Goal: Information Seeking & Learning: Learn about a topic

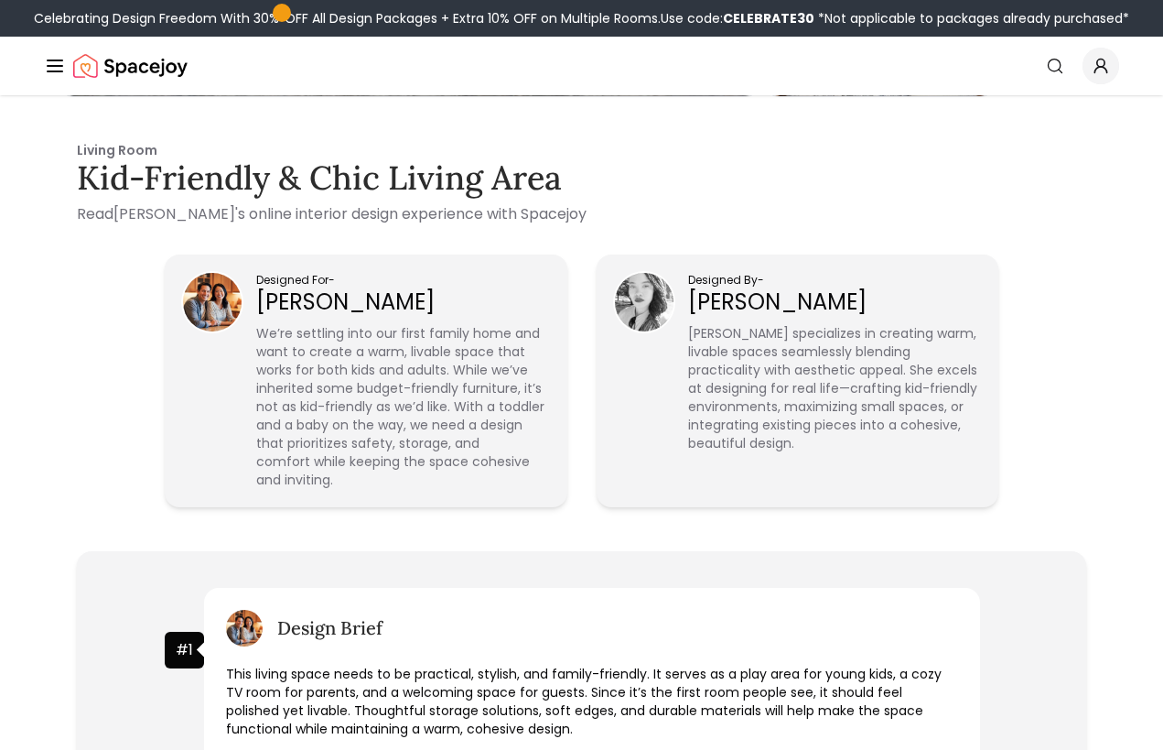
scroll to position [409, 0]
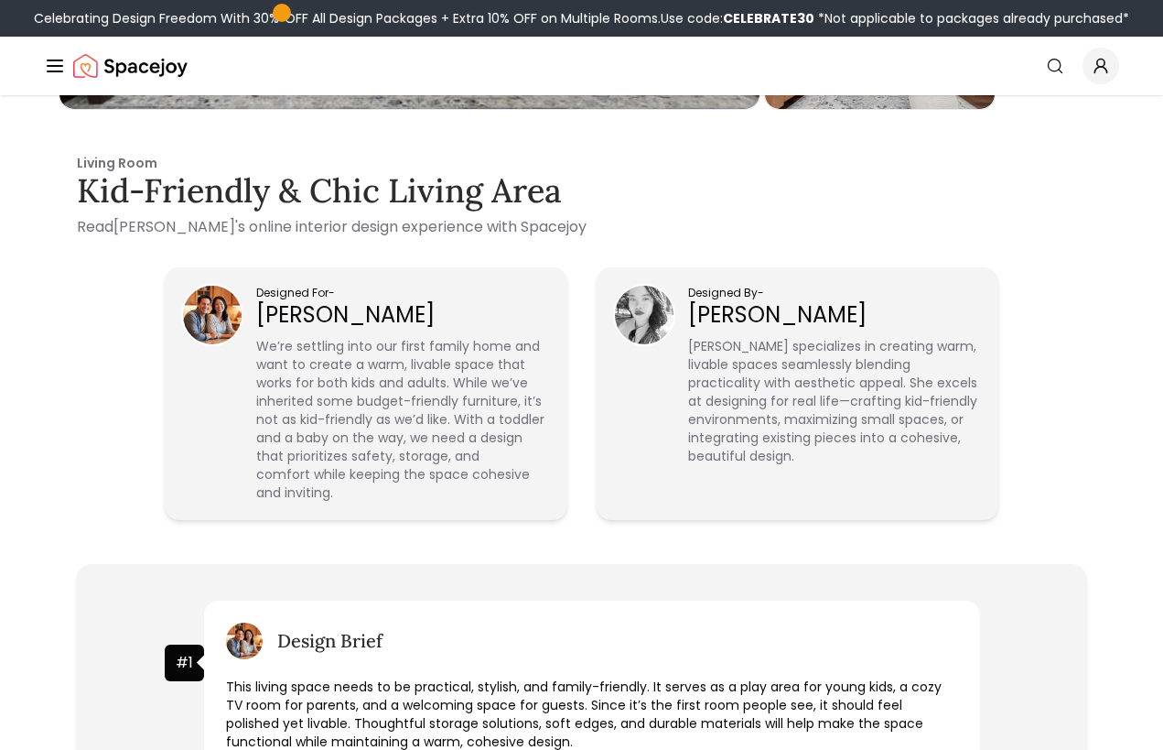
click at [660, 308] on img at bounding box center [644, 315] width 59 height 59
click at [696, 315] on p "[PERSON_NAME]" at bounding box center [834, 314] width 293 height 29
click at [697, 315] on p "[PERSON_NAME]" at bounding box center [834, 314] width 293 height 29
copy p "[PERSON_NAME]"
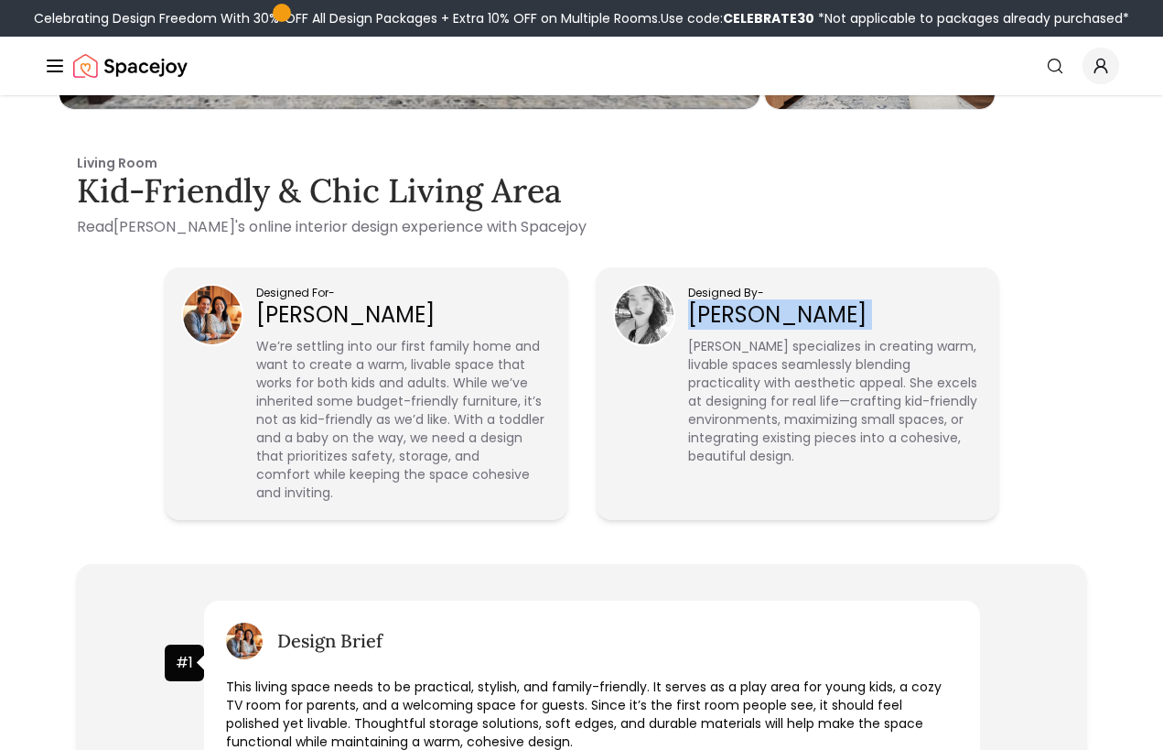
click at [204, 319] on img at bounding box center [212, 315] width 59 height 59
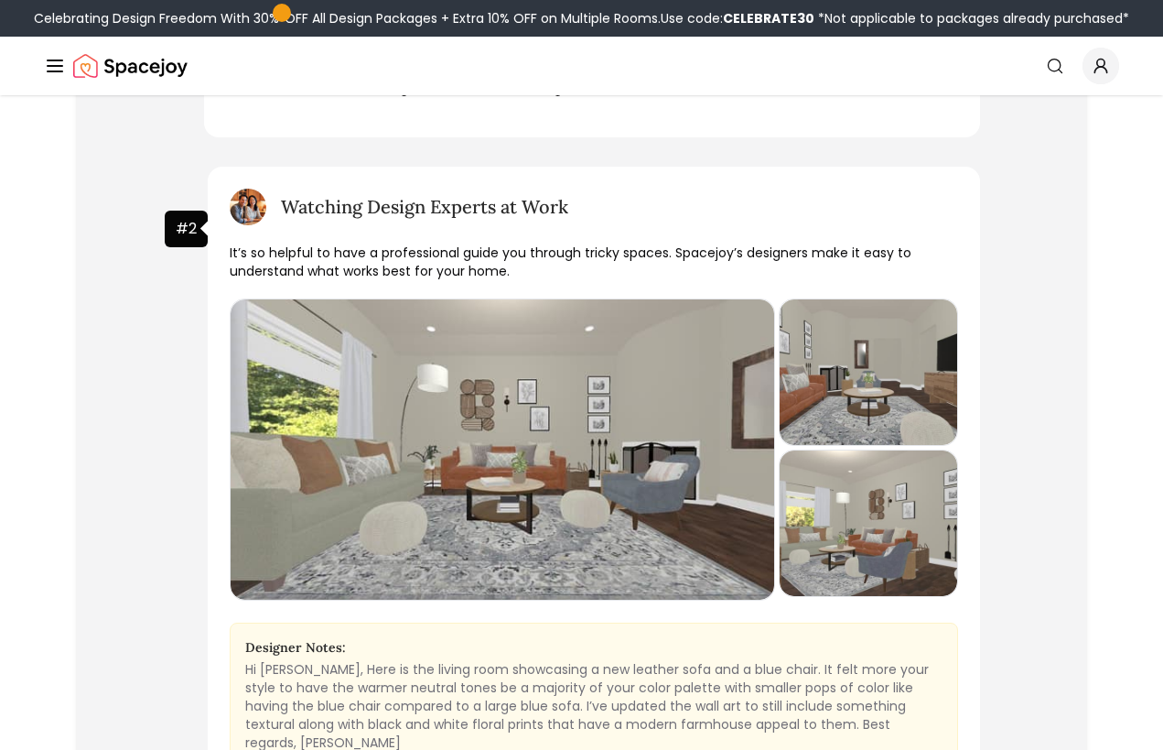
scroll to position [1064, 0]
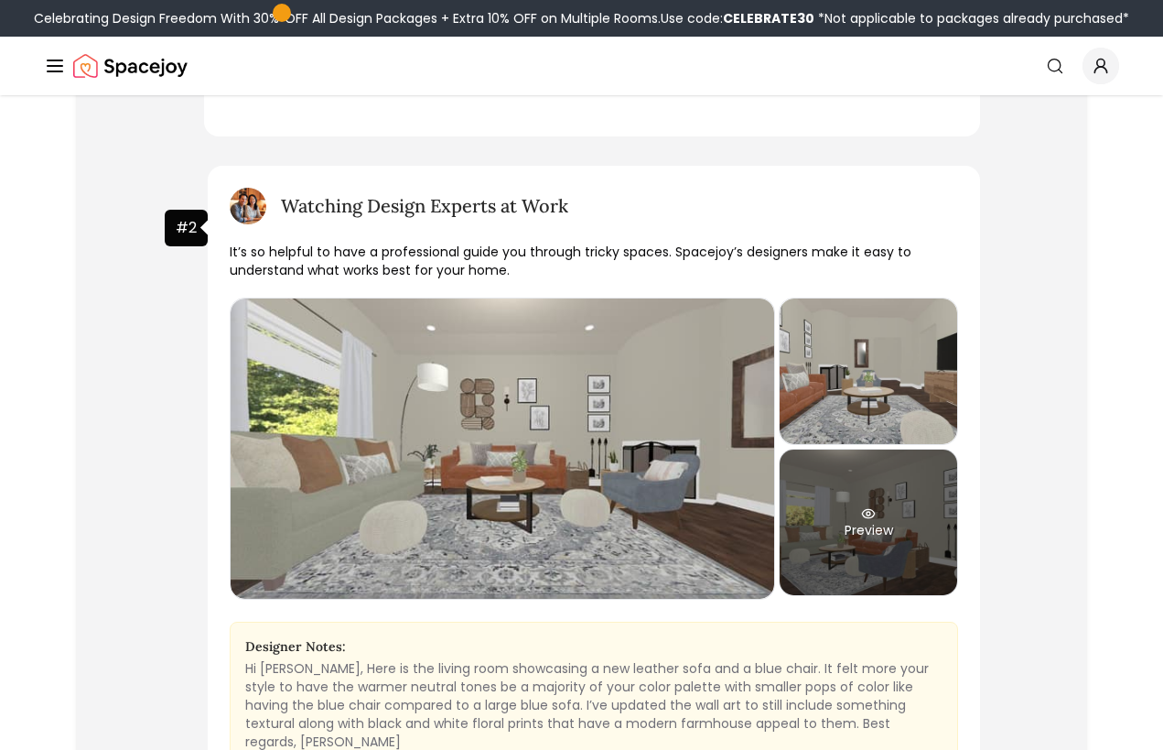
click at [819, 518] on div "Preview" at bounding box center [869, 522] width 178 height 146
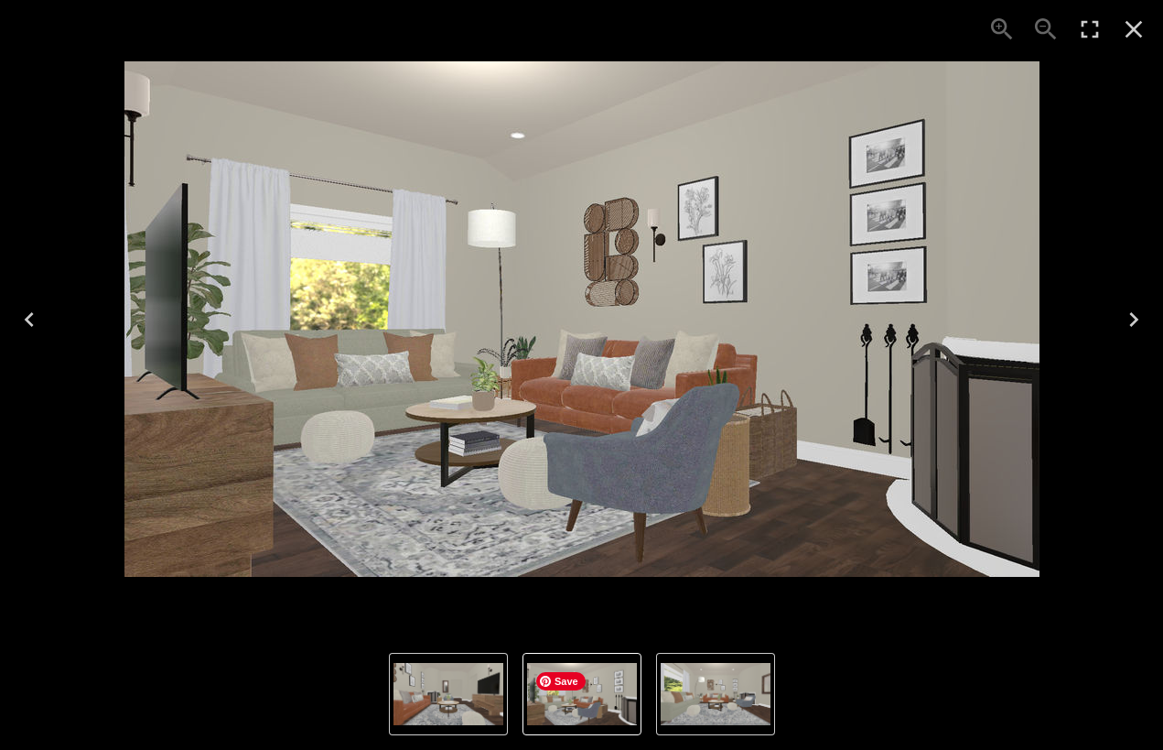
click at [568, 684] on span "Save" at bounding box center [560, 681] width 49 height 18
click at [481, 699] on img "2 of 3" at bounding box center [449, 694] width 110 height 62
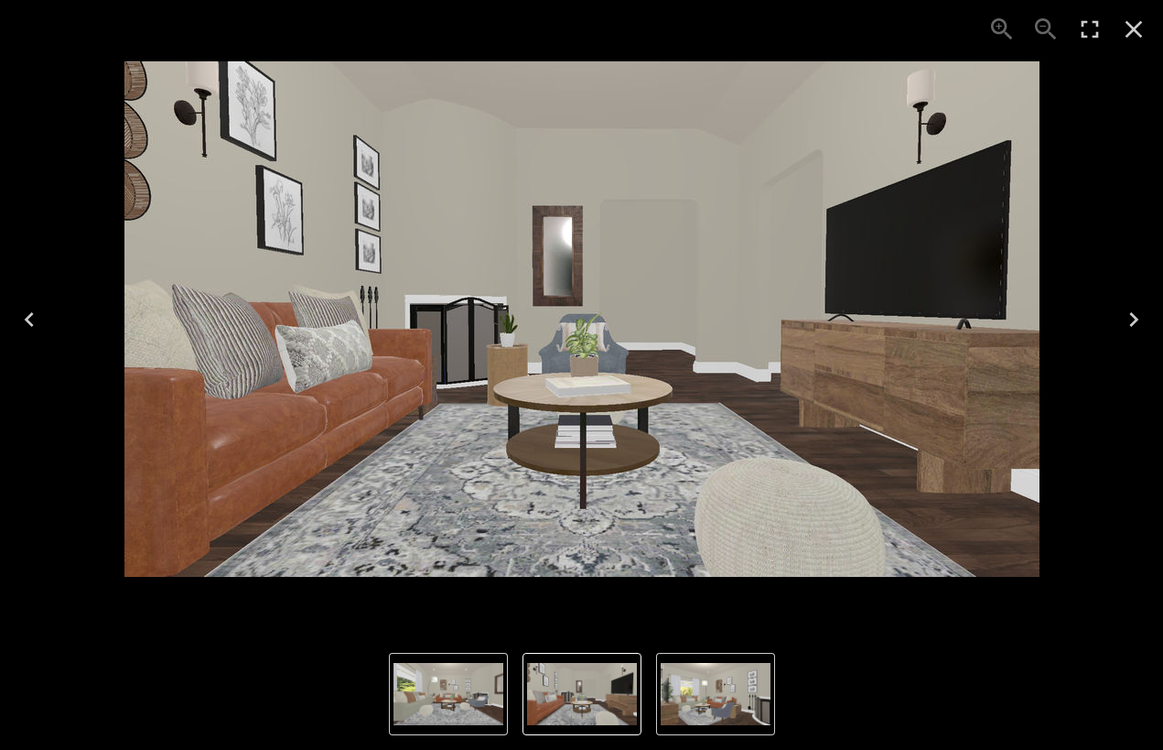
click at [1133, 28] on icon "Close" at bounding box center [1134, 29] width 17 height 17
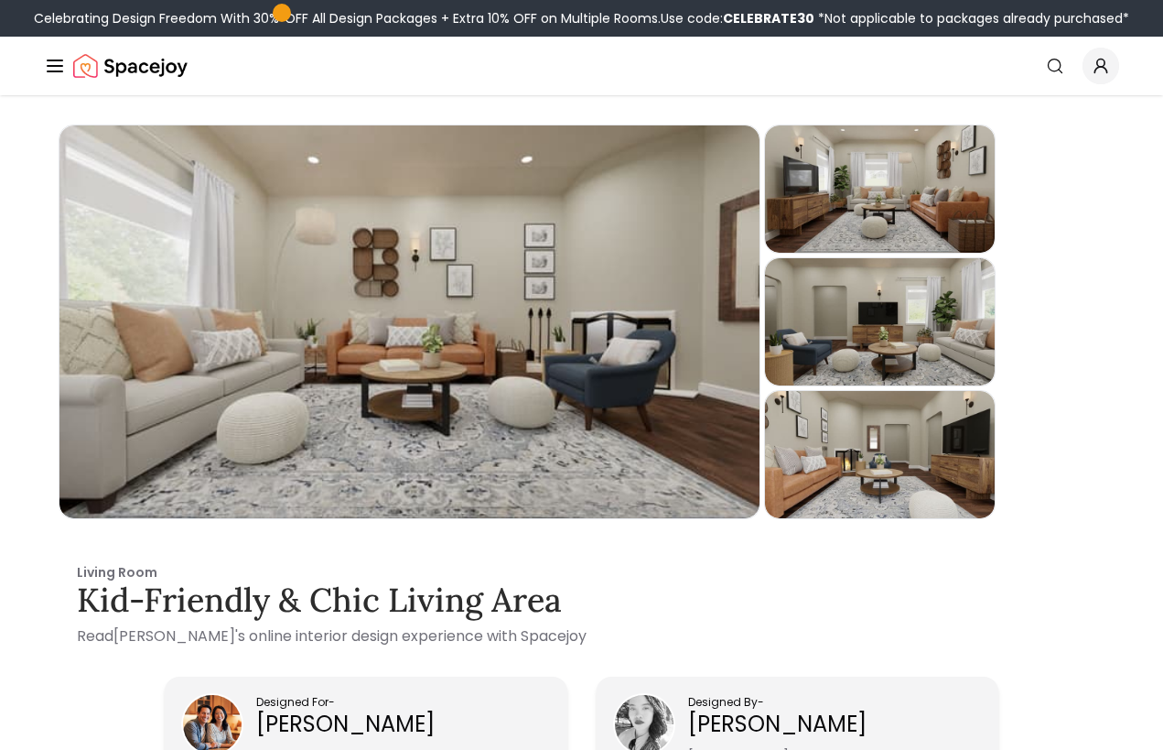
scroll to position [1, 0]
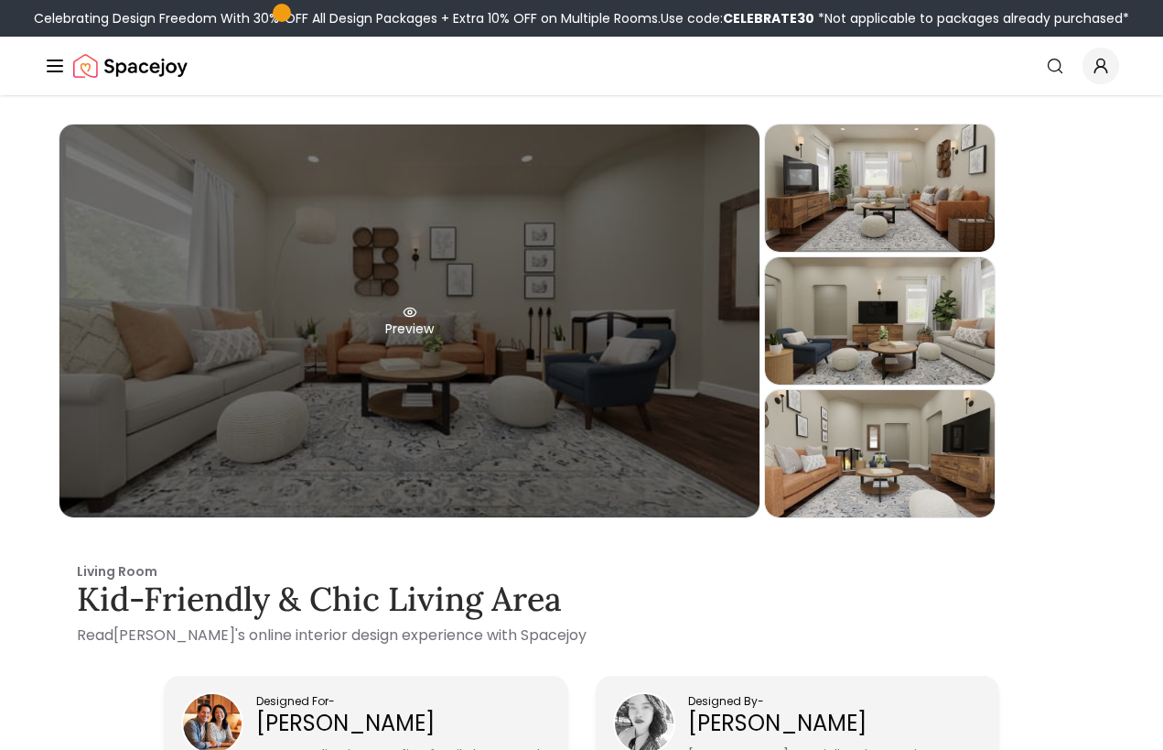
click at [605, 401] on div "Preview" at bounding box center [409, 320] width 700 height 393
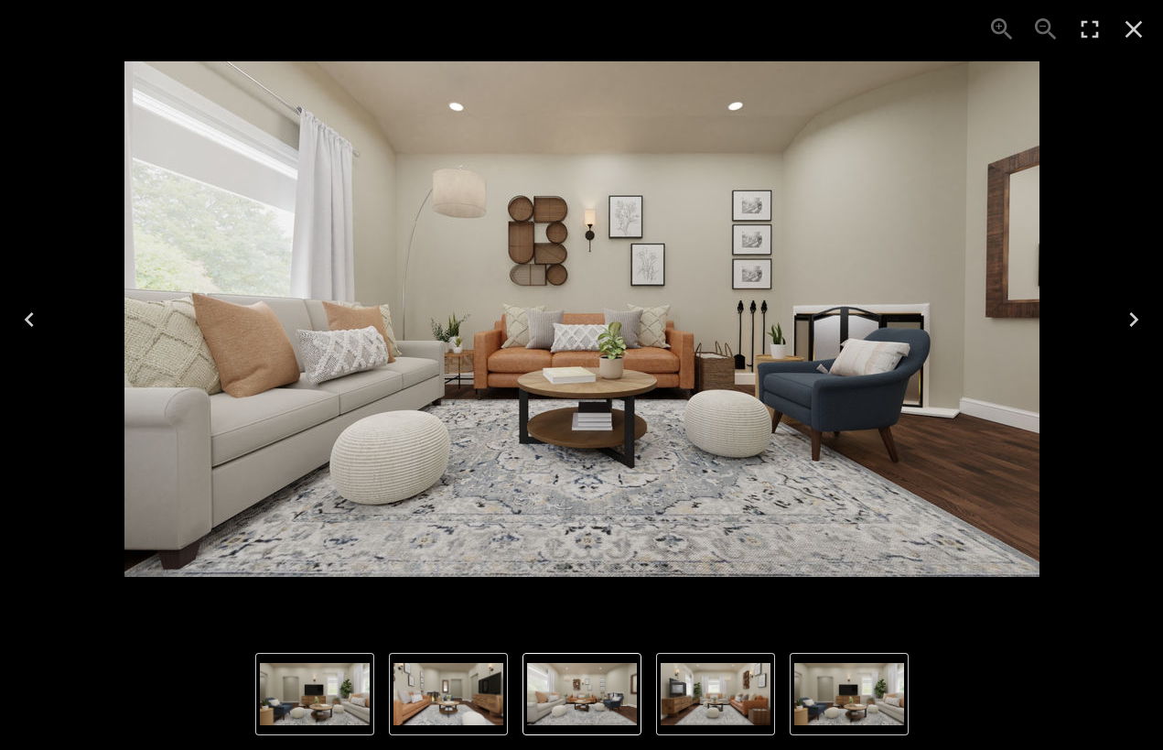
click at [1135, 316] on icon "Next" at bounding box center [1134, 319] width 9 height 15
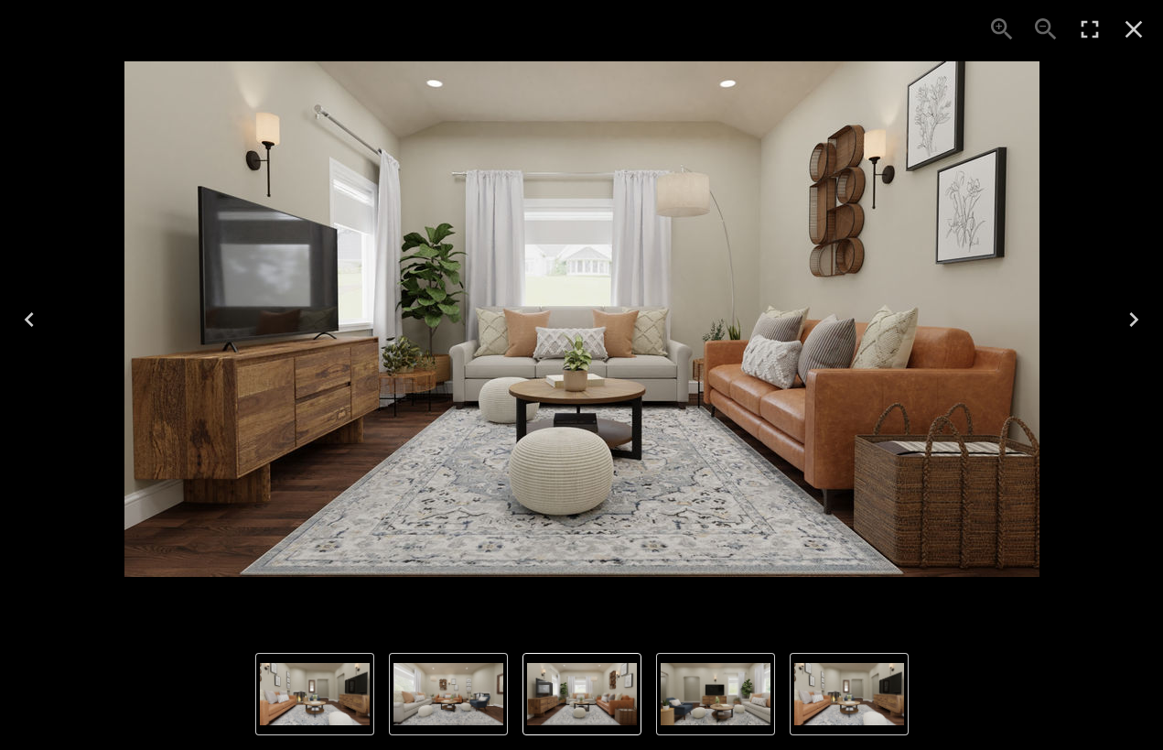
click at [1135, 316] on icon "Next" at bounding box center [1134, 319] width 9 height 15
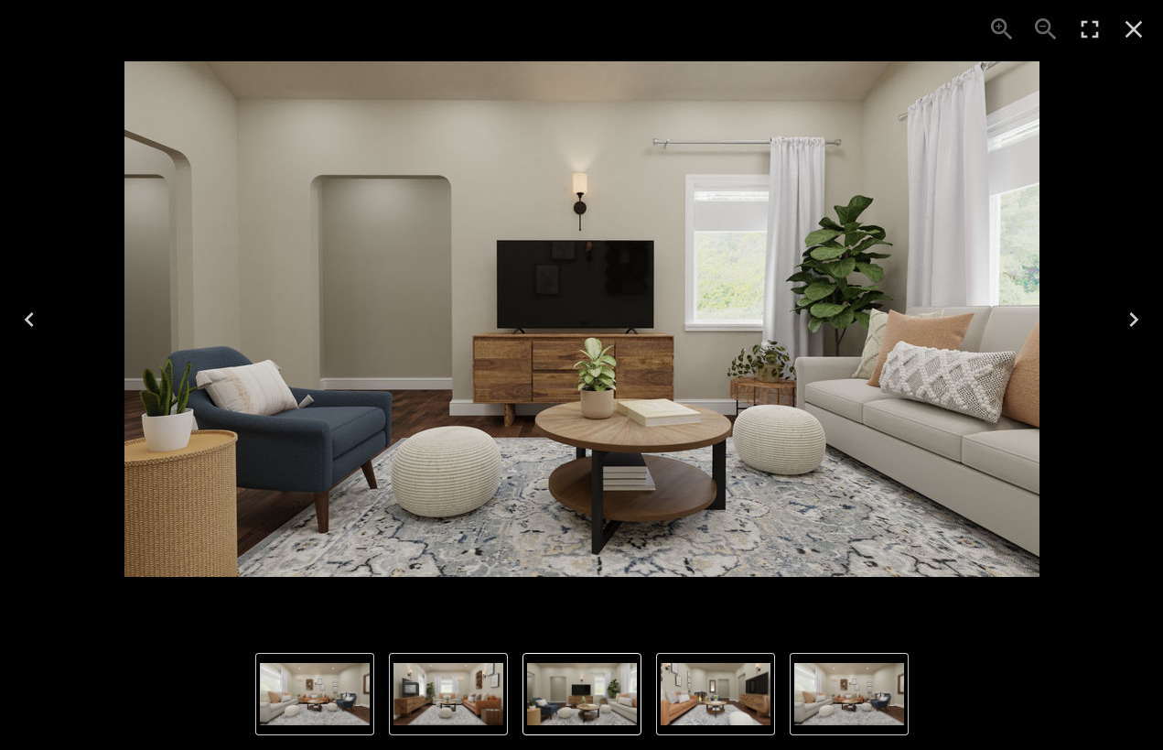
click at [1135, 317] on icon "Next" at bounding box center [1134, 319] width 9 height 15
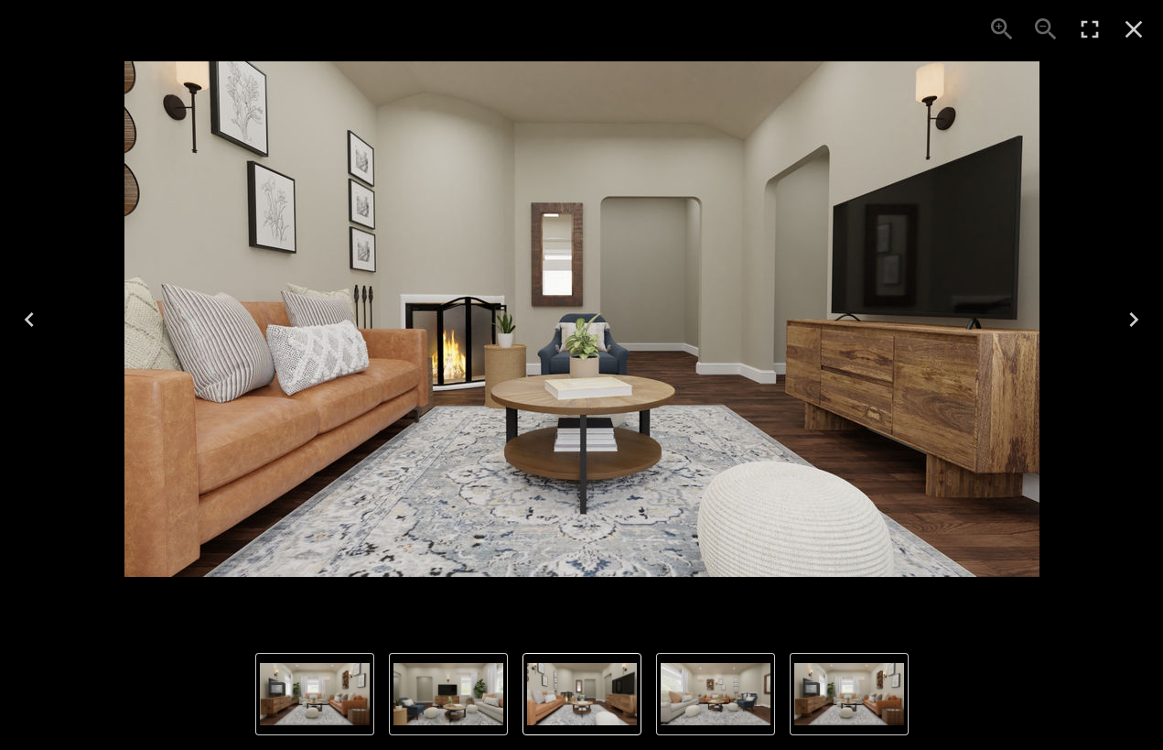
click at [1135, 318] on icon "Next" at bounding box center [1134, 319] width 9 height 15
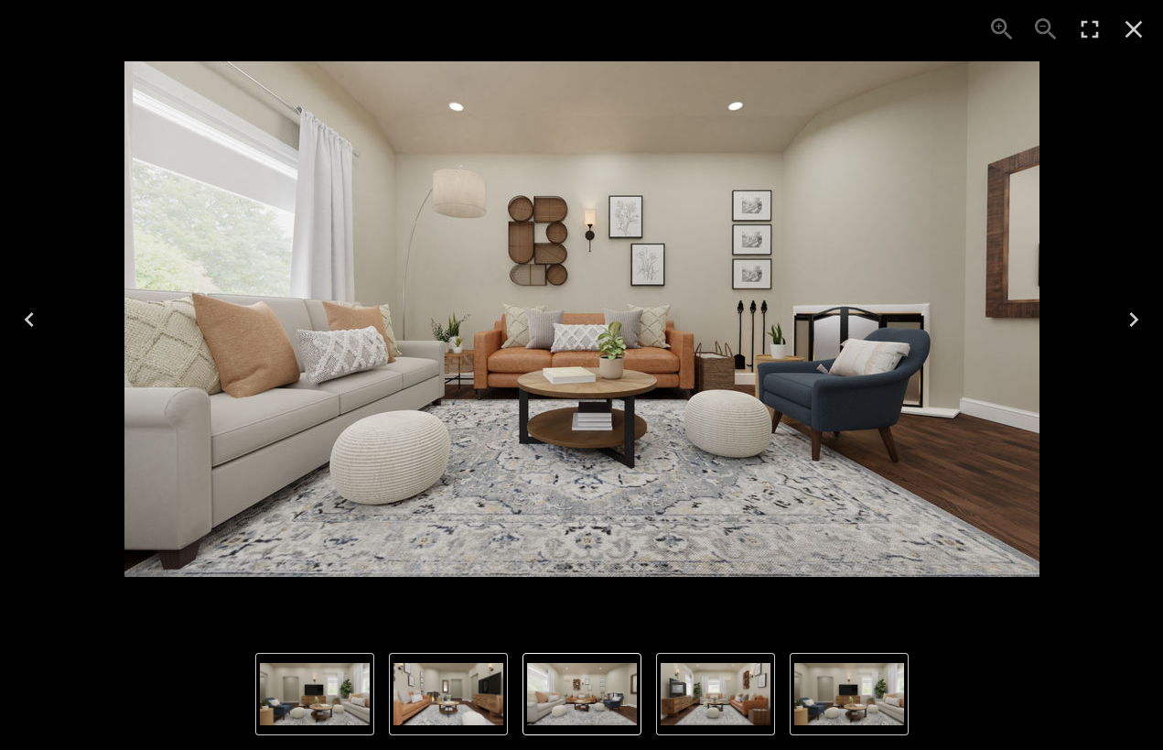
click at [1135, 319] on icon "Next" at bounding box center [1134, 319] width 9 height 15
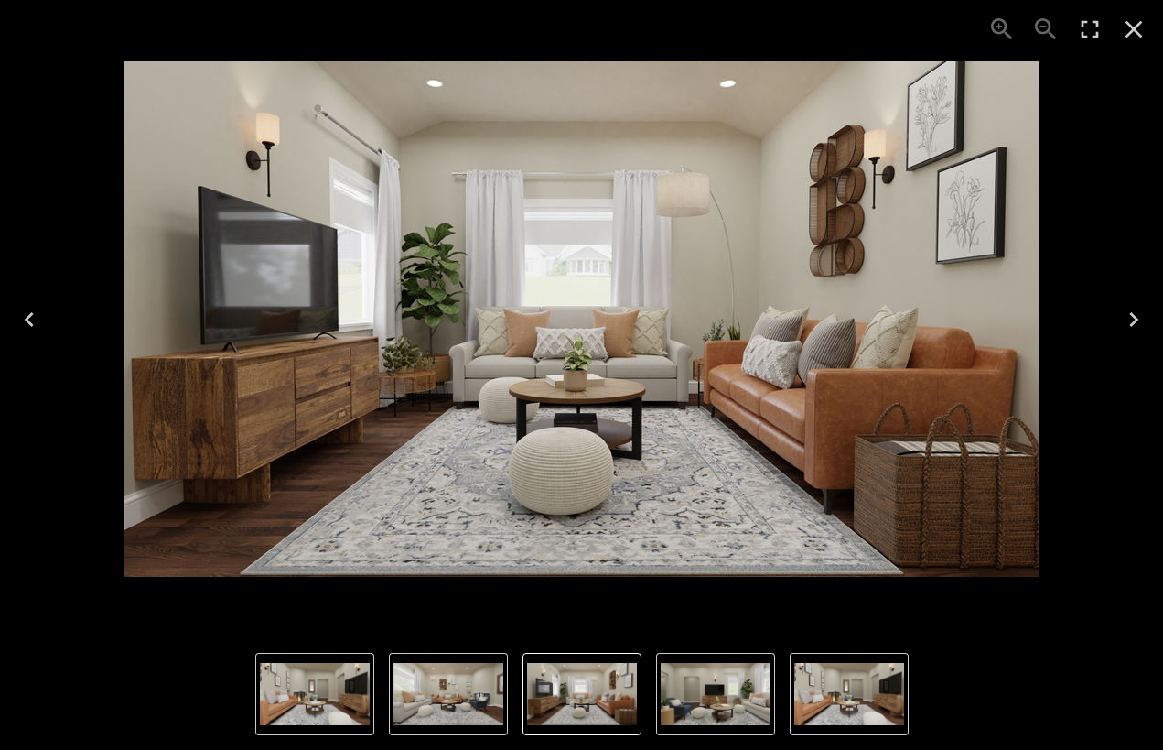
click at [1135, 319] on icon "Next" at bounding box center [1134, 319] width 9 height 15
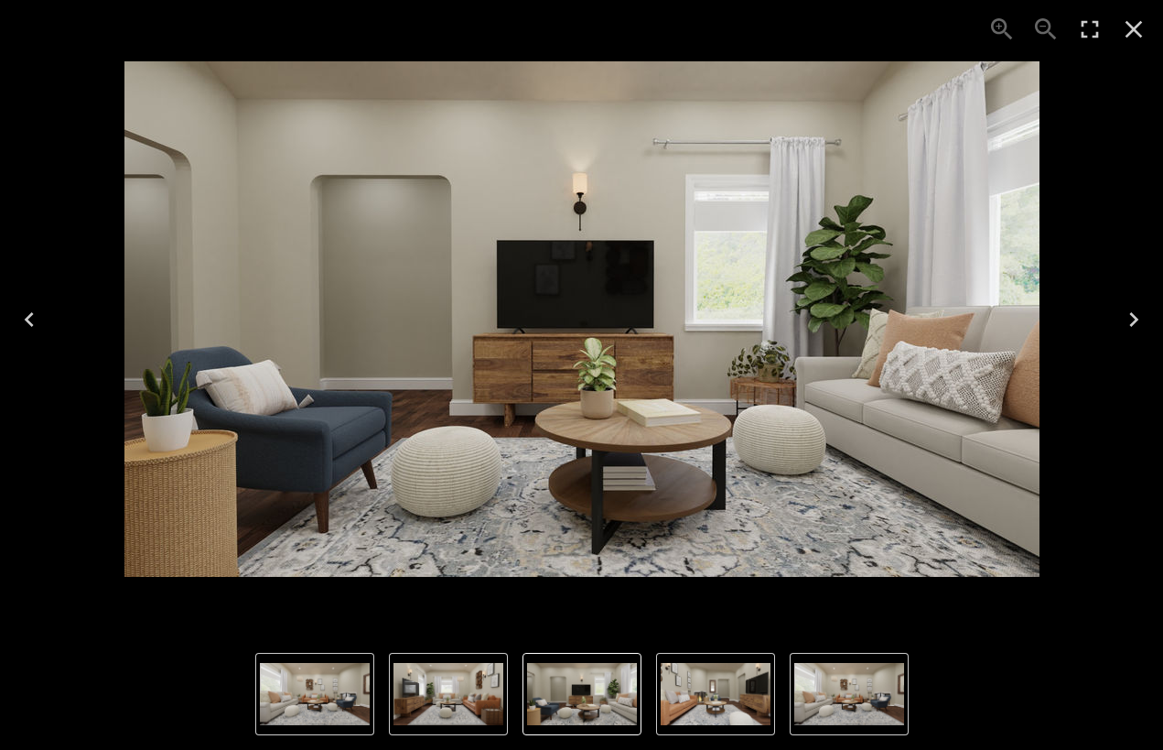
click at [1135, 319] on icon "Next" at bounding box center [1134, 319] width 9 height 15
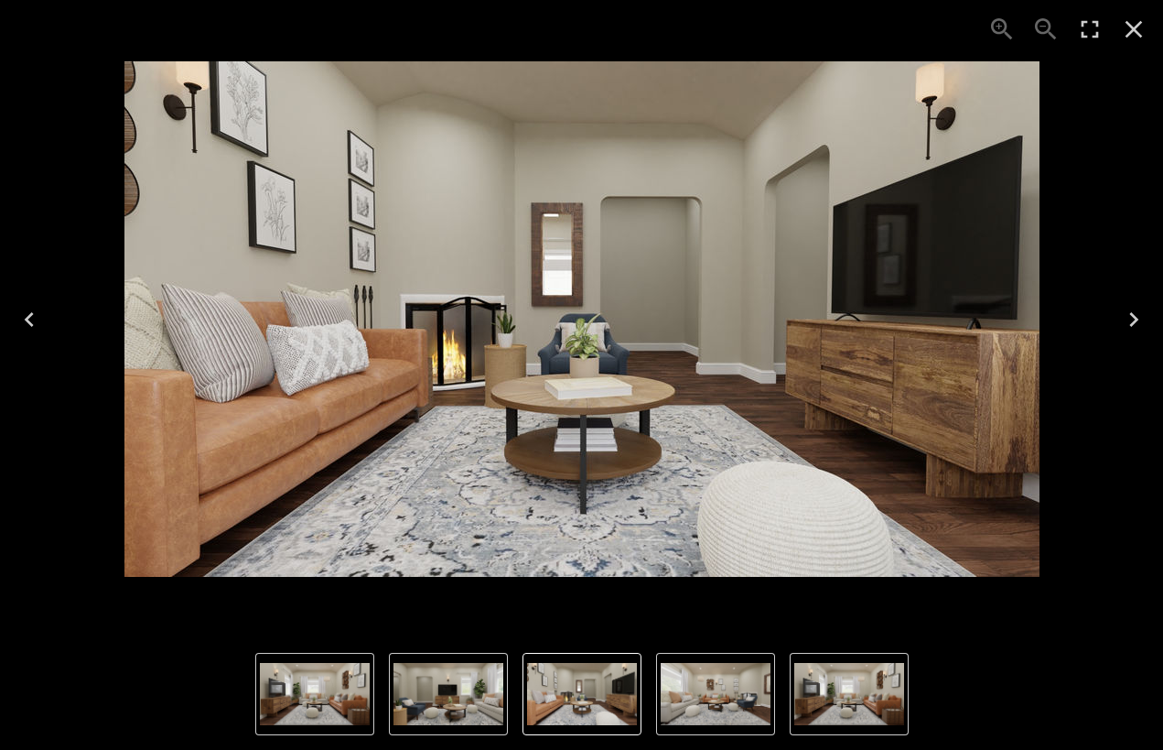
click at [1135, 319] on icon "Next" at bounding box center [1134, 319] width 9 height 15
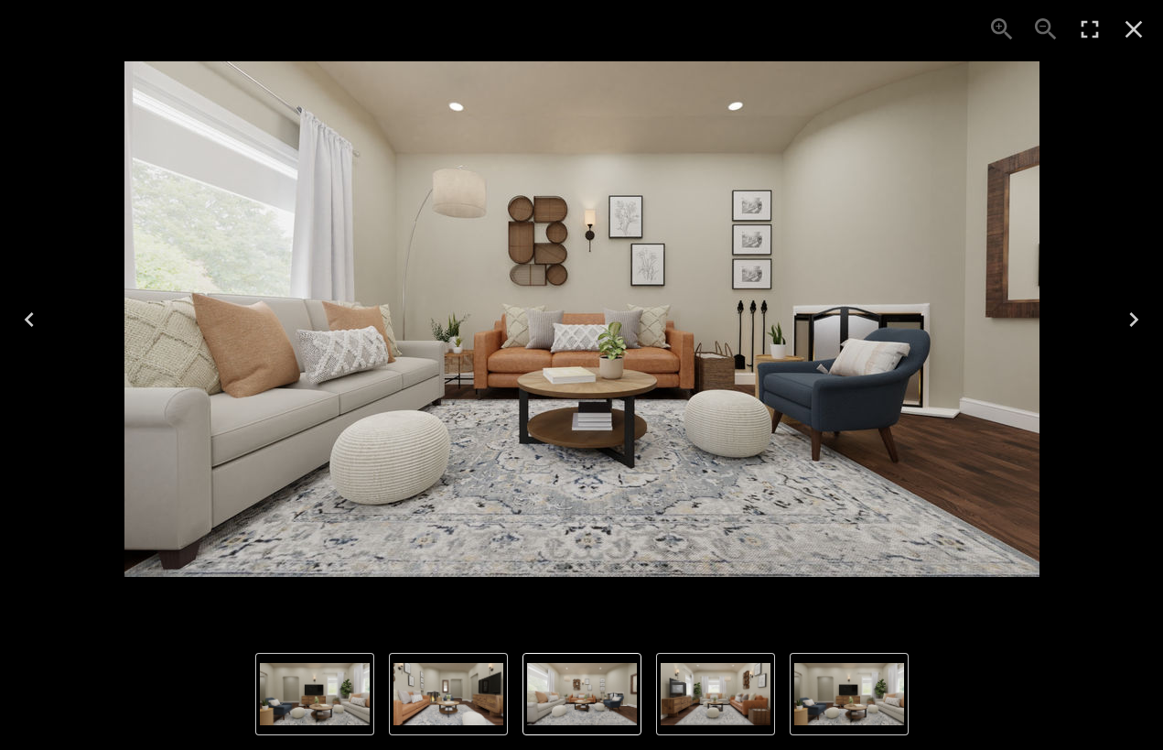
click at [1135, 319] on icon "Next" at bounding box center [1134, 319] width 9 height 15
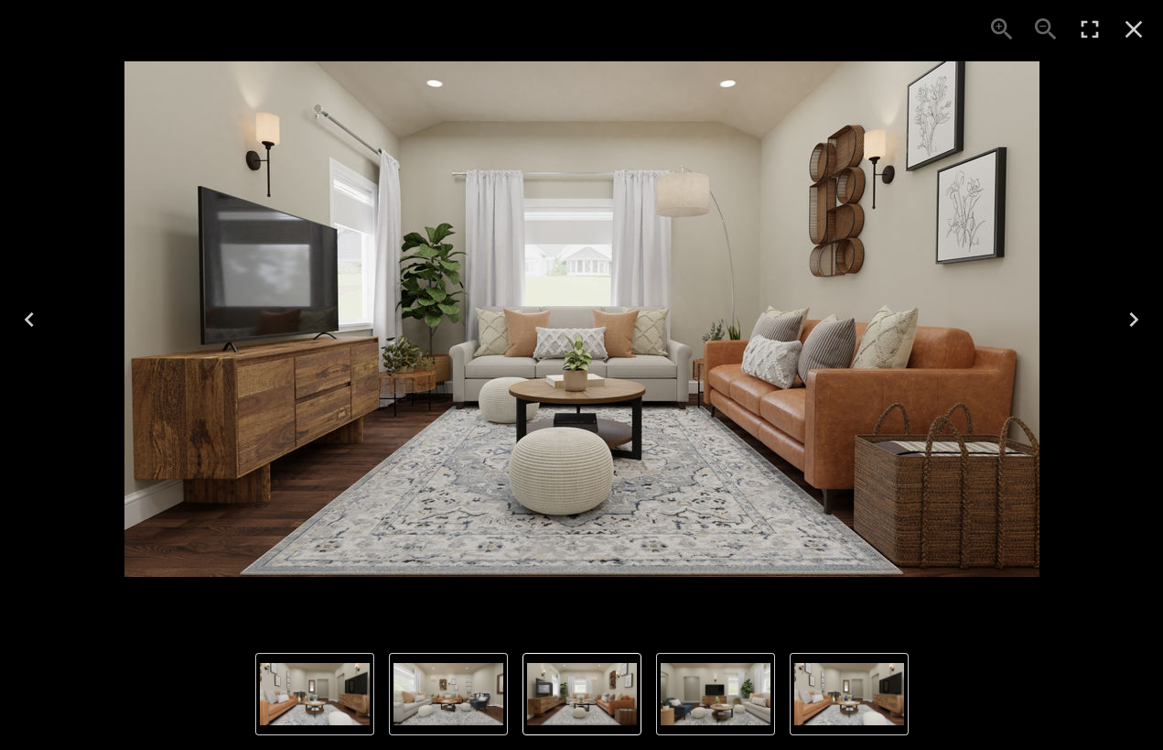
click at [1135, 319] on icon "Next" at bounding box center [1134, 319] width 9 height 15
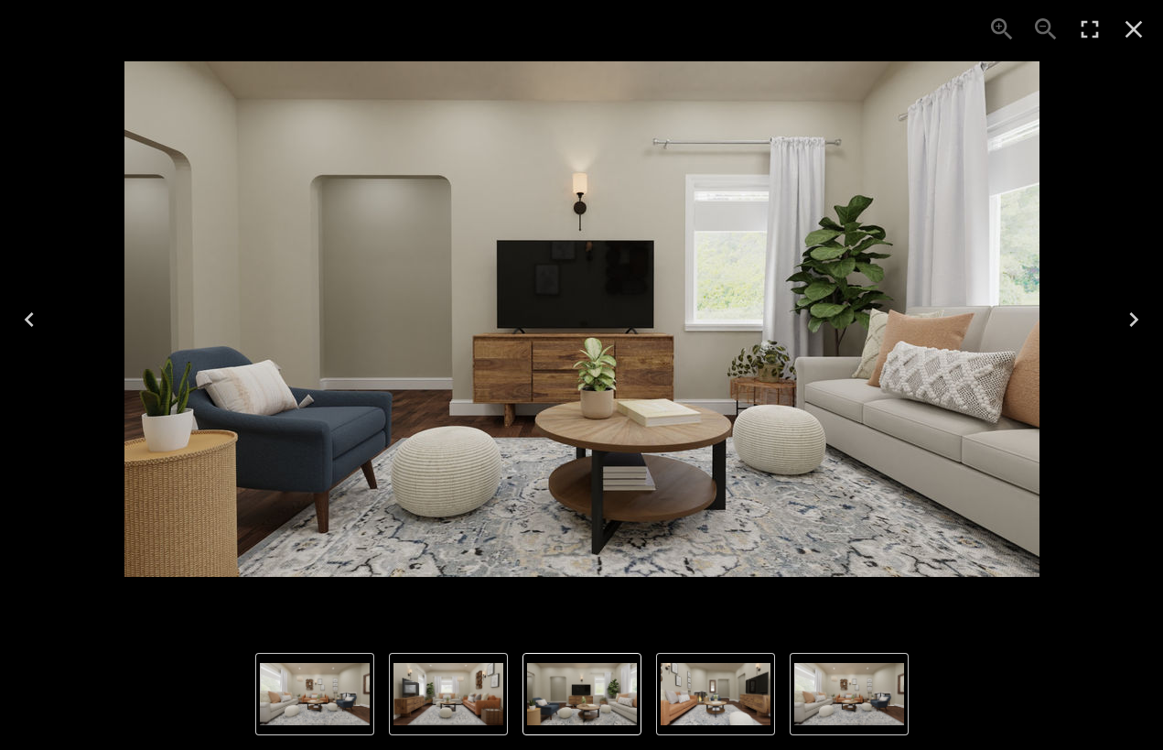
click at [1135, 320] on icon "Next" at bounding box center [1134, 319] width 9 height 15
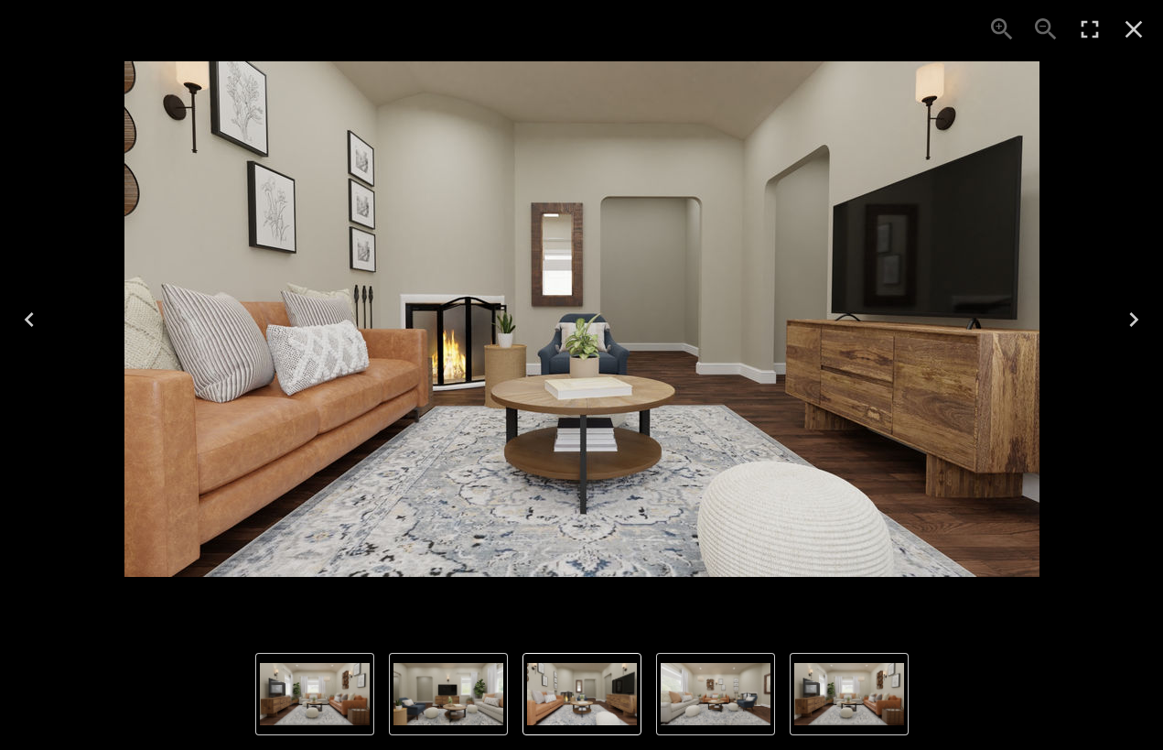
click at [1135, 320] on icon "Next" at bounding box center [1134, 319] width 9 height 15
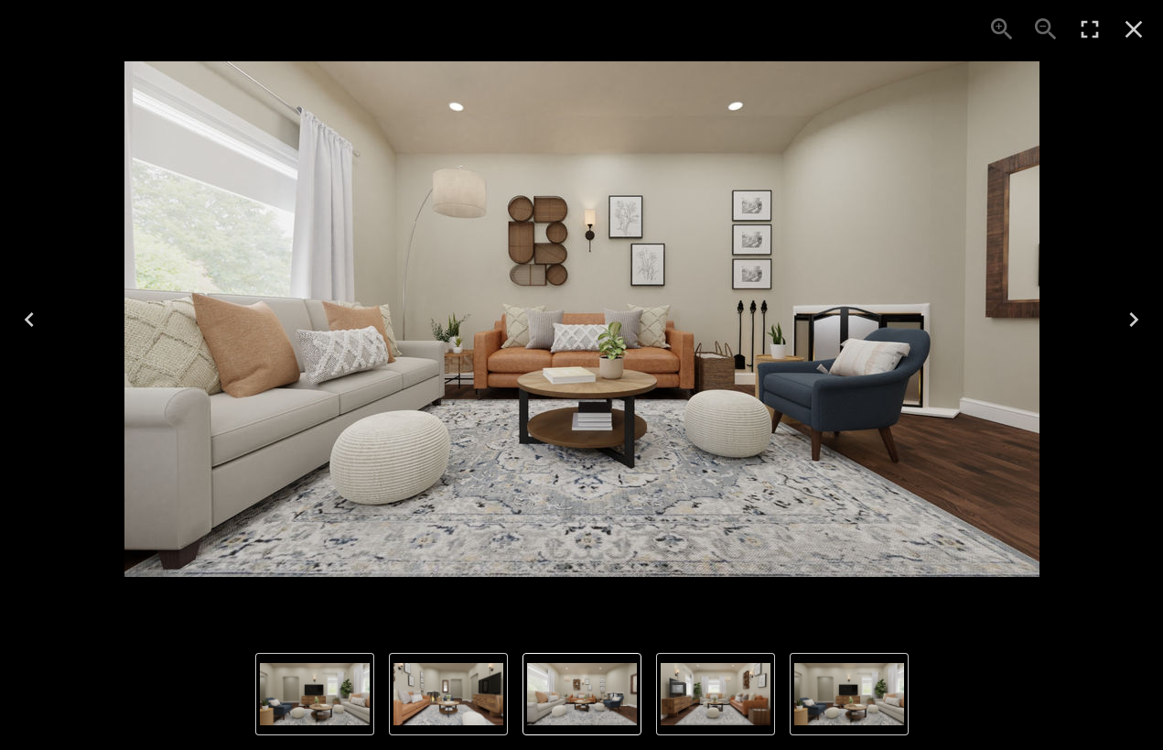
click at [1135, 321] on icon "Next" at bounding box center [1134, 319] width 9 height 15
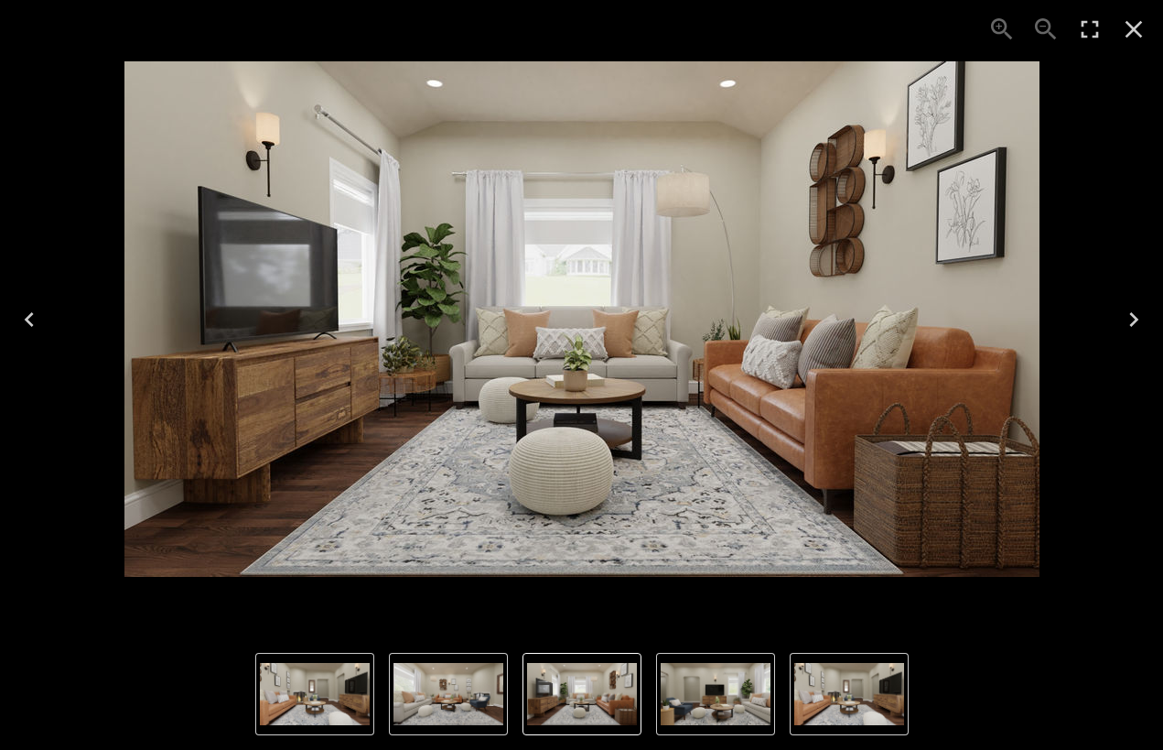
click at [1135, 321] on icon "Next" at bounding box center [1134, 319] width 9 height 15
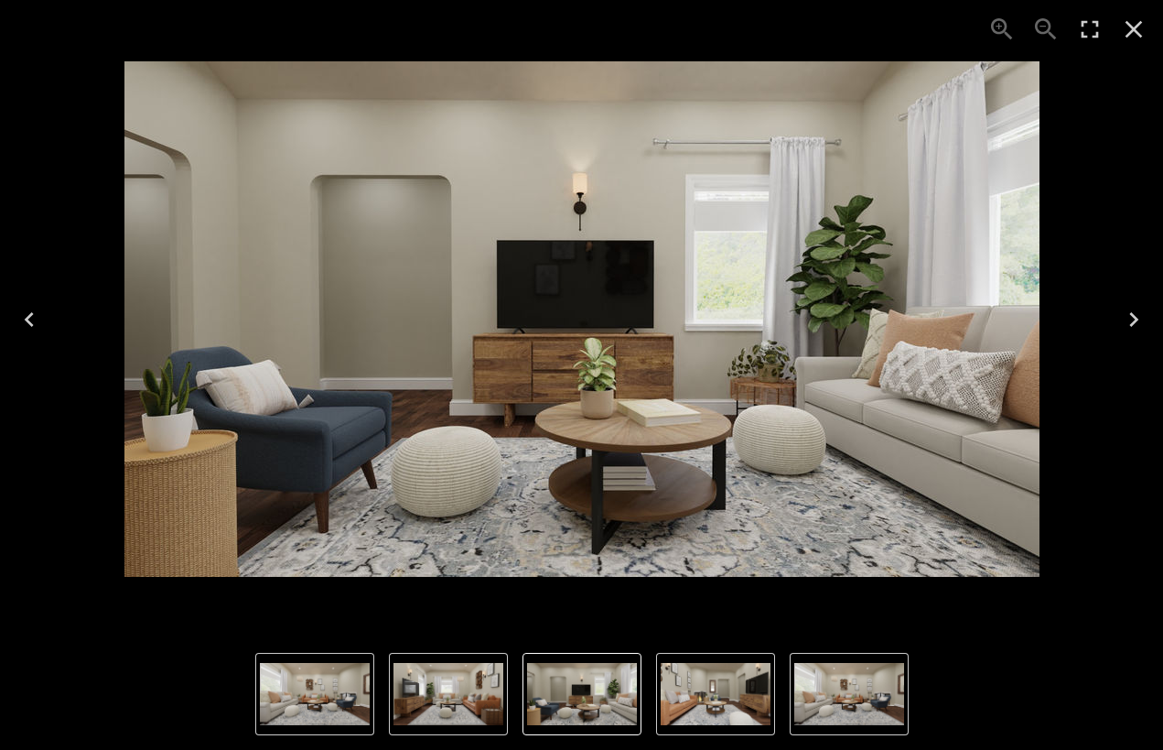
click at [1141, 41] on icon "Close" at bounding box center [1133, 29] width 29 height 29
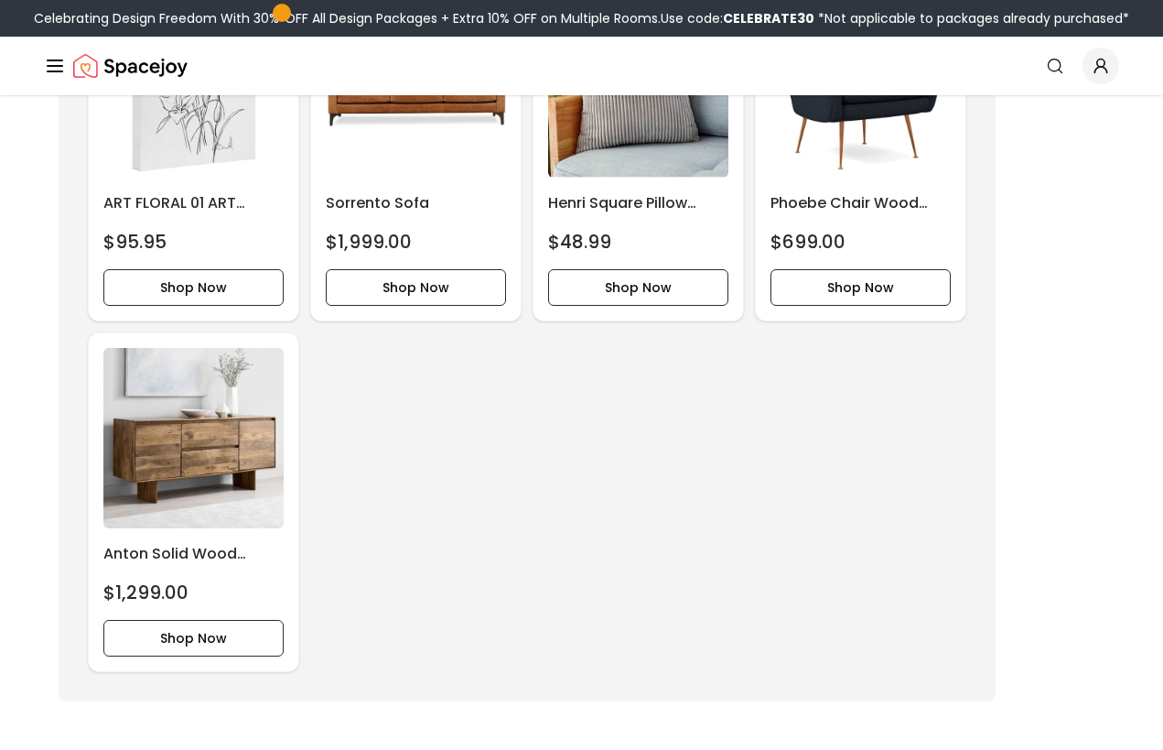
scroll to position [5646, 0]
